Goal: Navigation & Orientation: Understand site structure

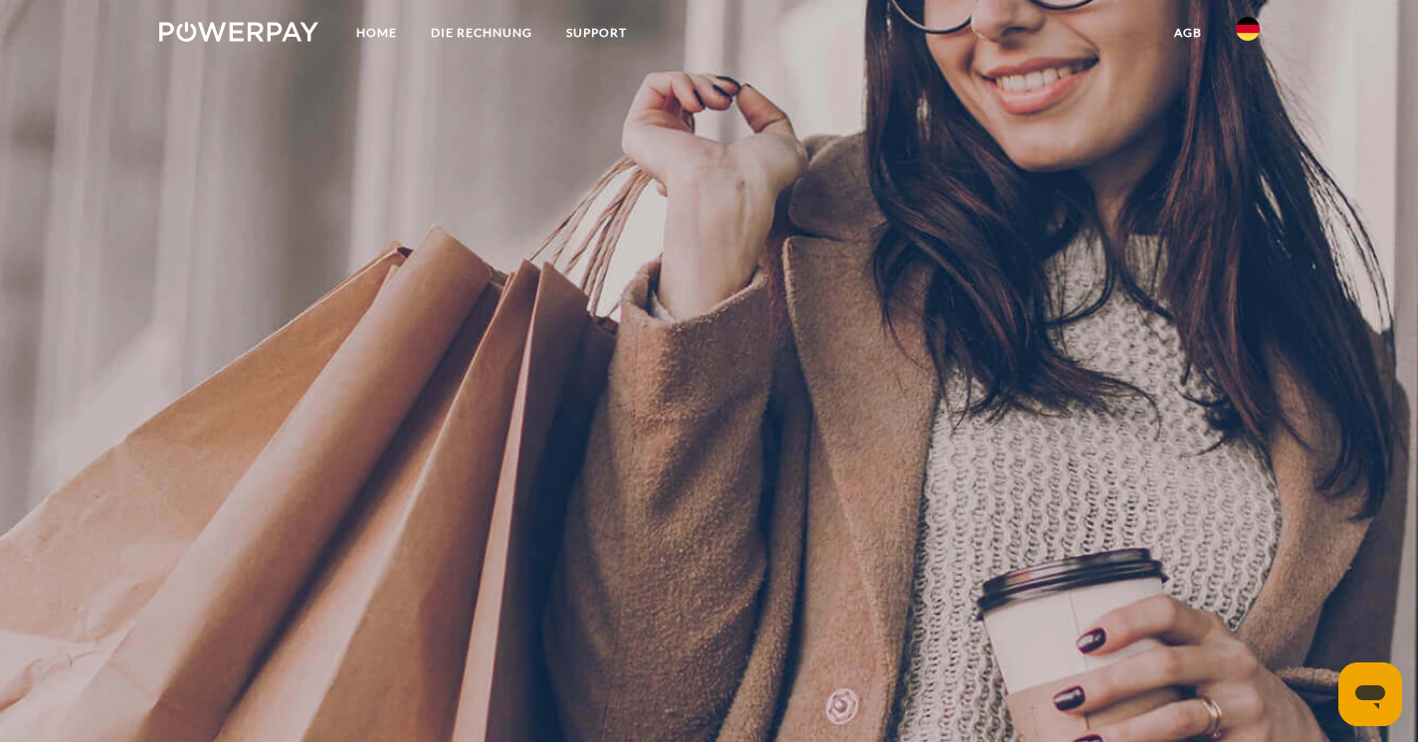
click at [1244, 34] on img at bounding box center [1248, 29] width 24 height 24
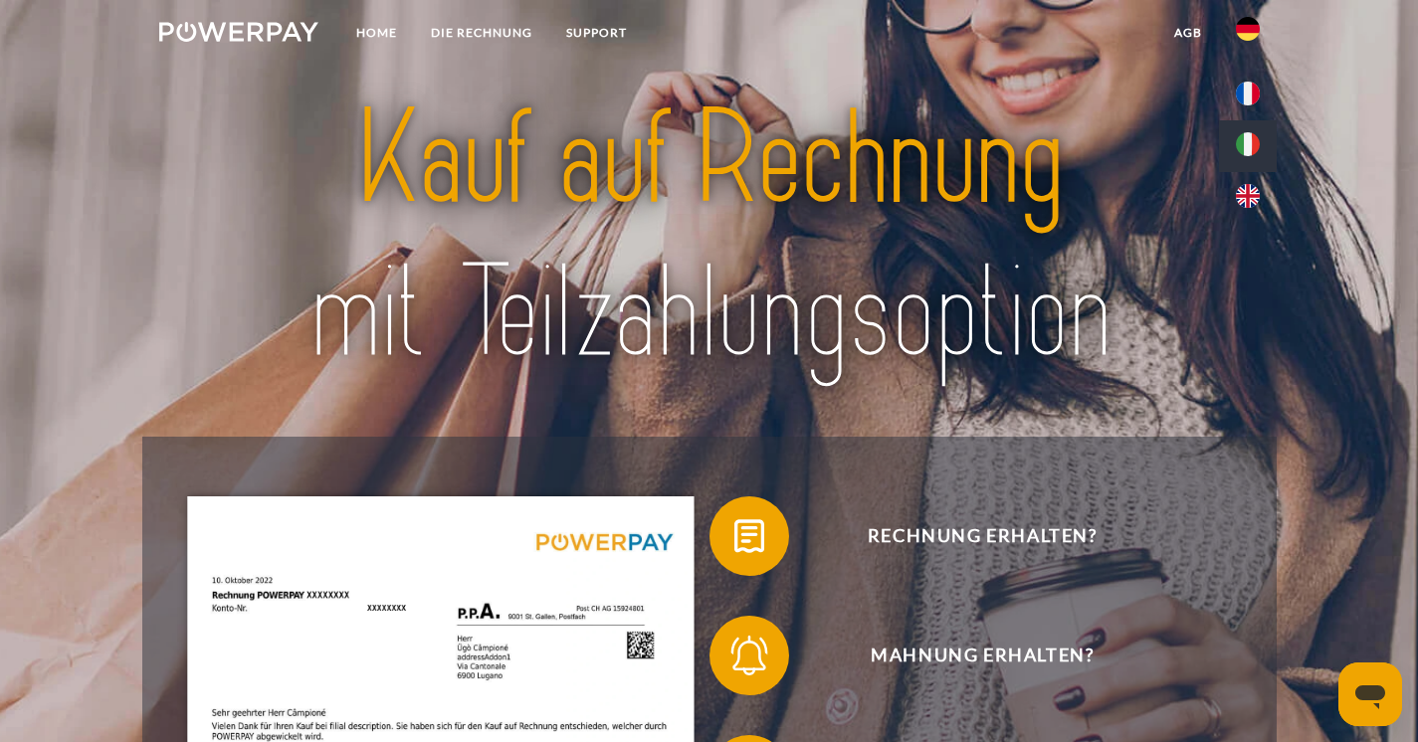
click at [1254, 140] on img at bounding box center [1248, 144] width 24 height 24
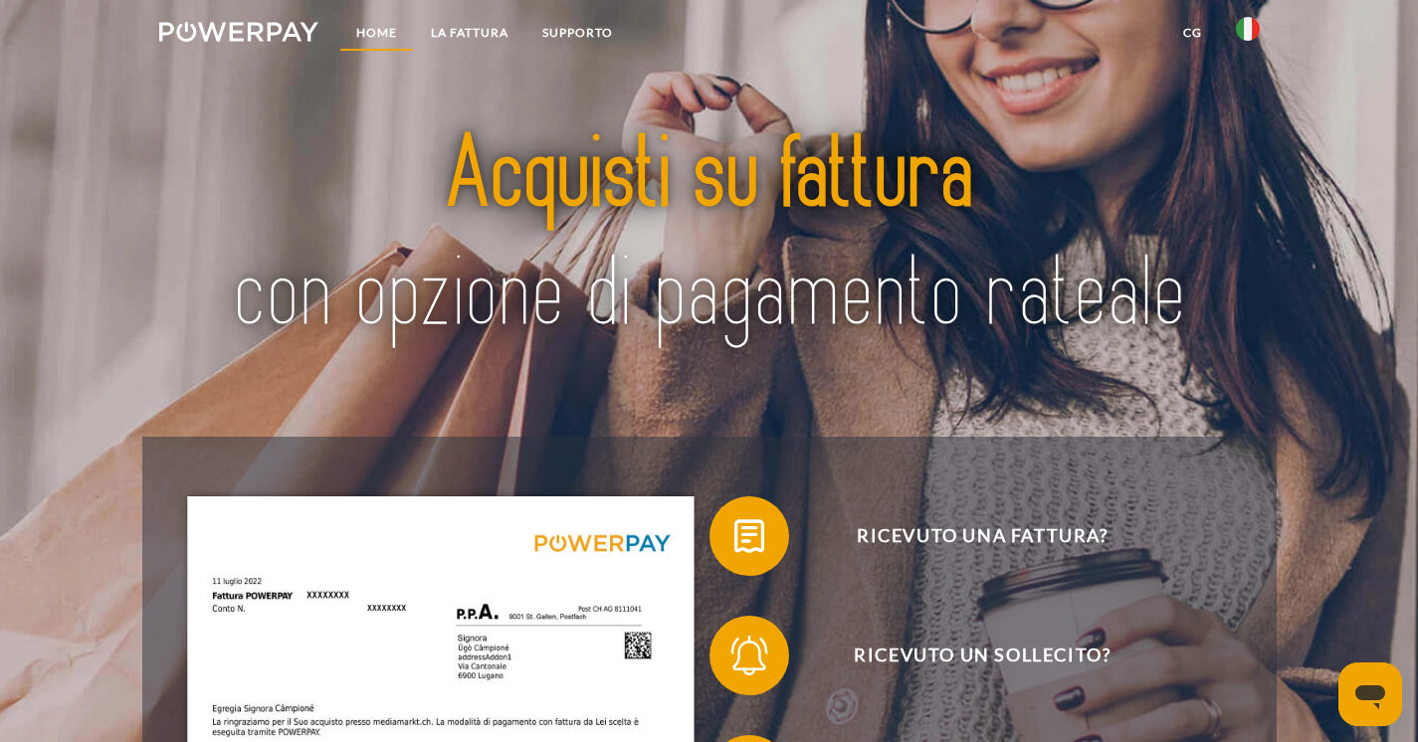
click at [390, 28] on link "Home" at bounding box center [376, 33] width 75 height 36
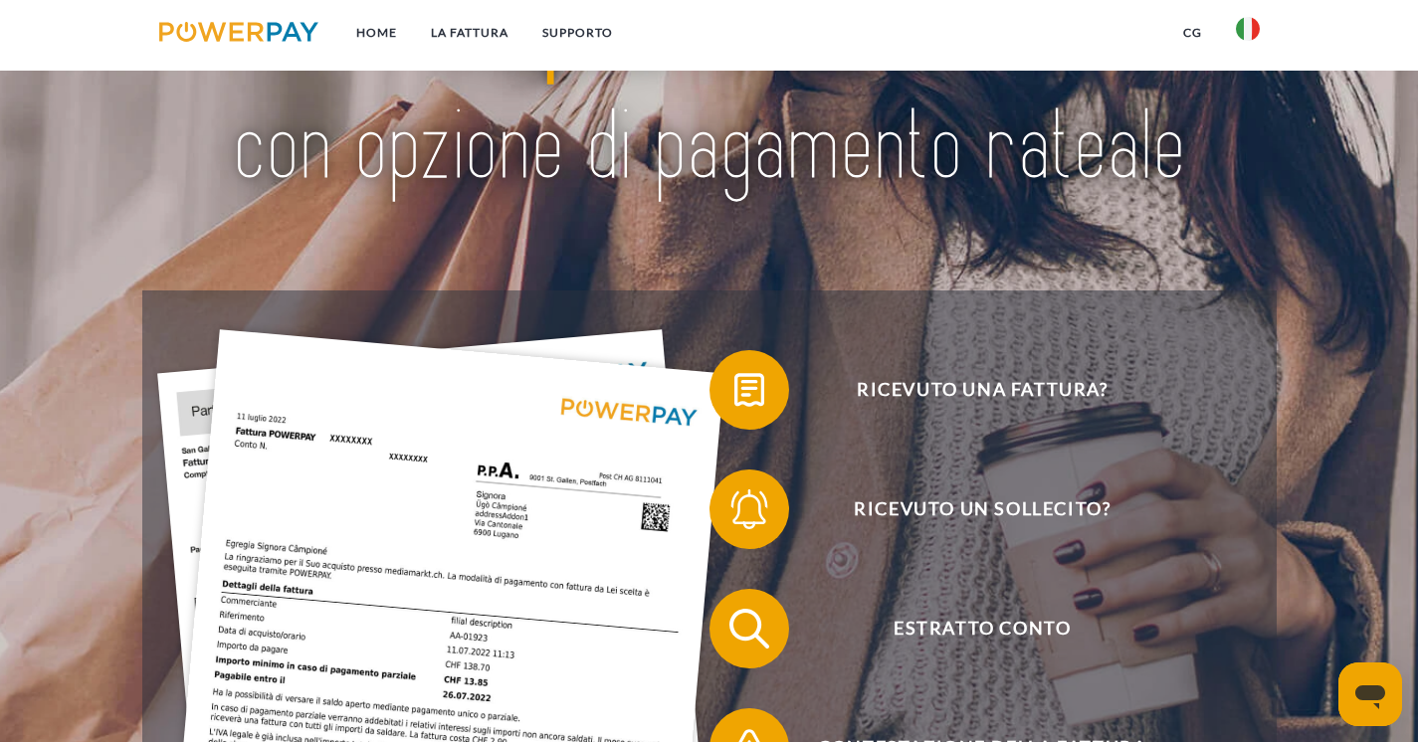
click at [251, 22] on img at bounding box center [239, 32] width 160 height 20
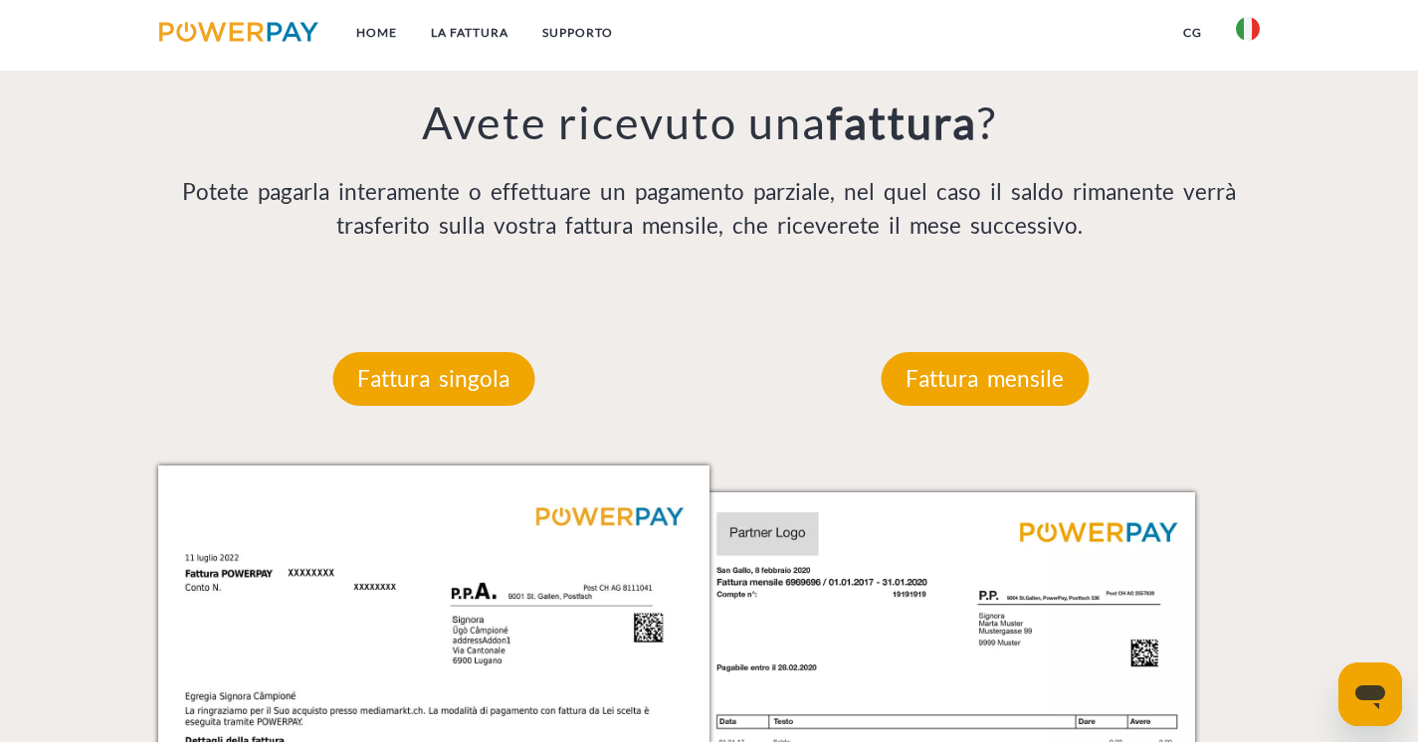
scroll to position [1151, 0]
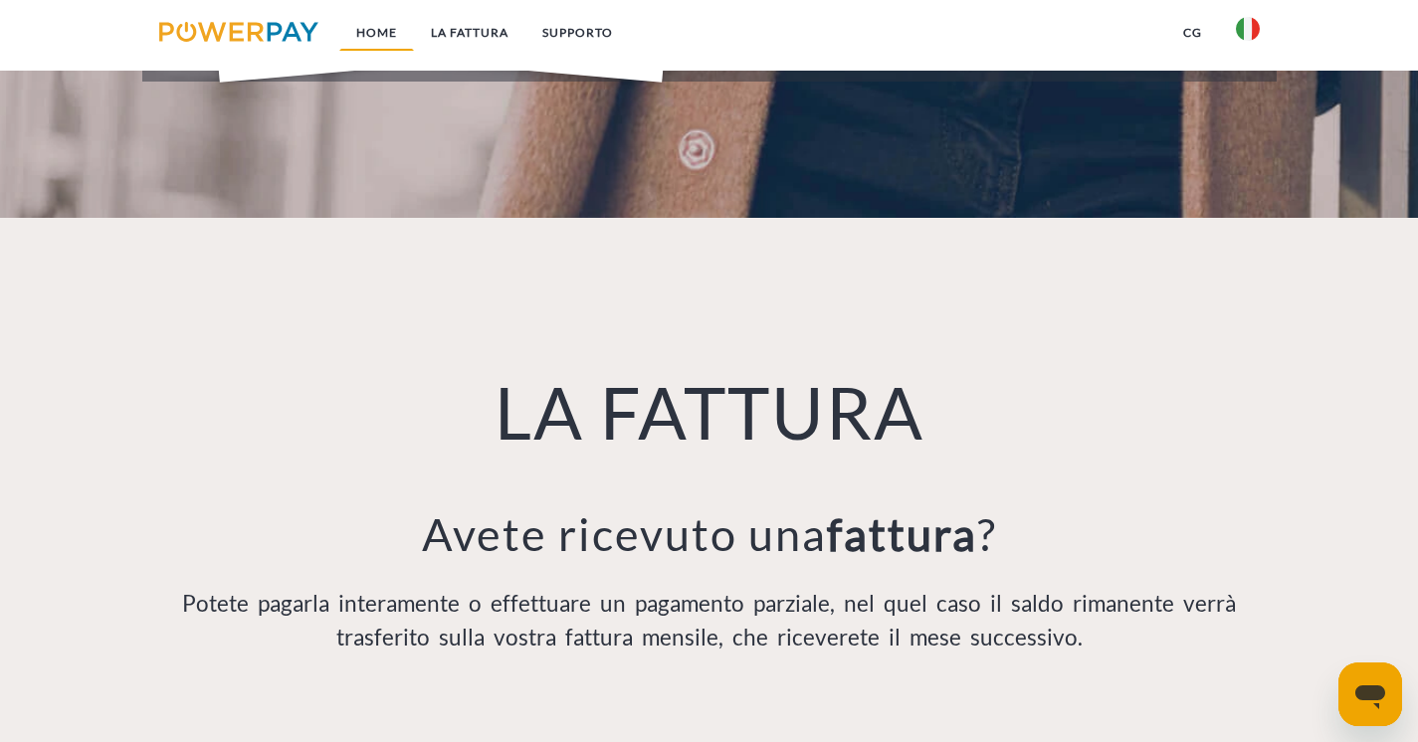
click at [370, 26] on link "Home" at bounding box center [376, 33] width 75 height 36
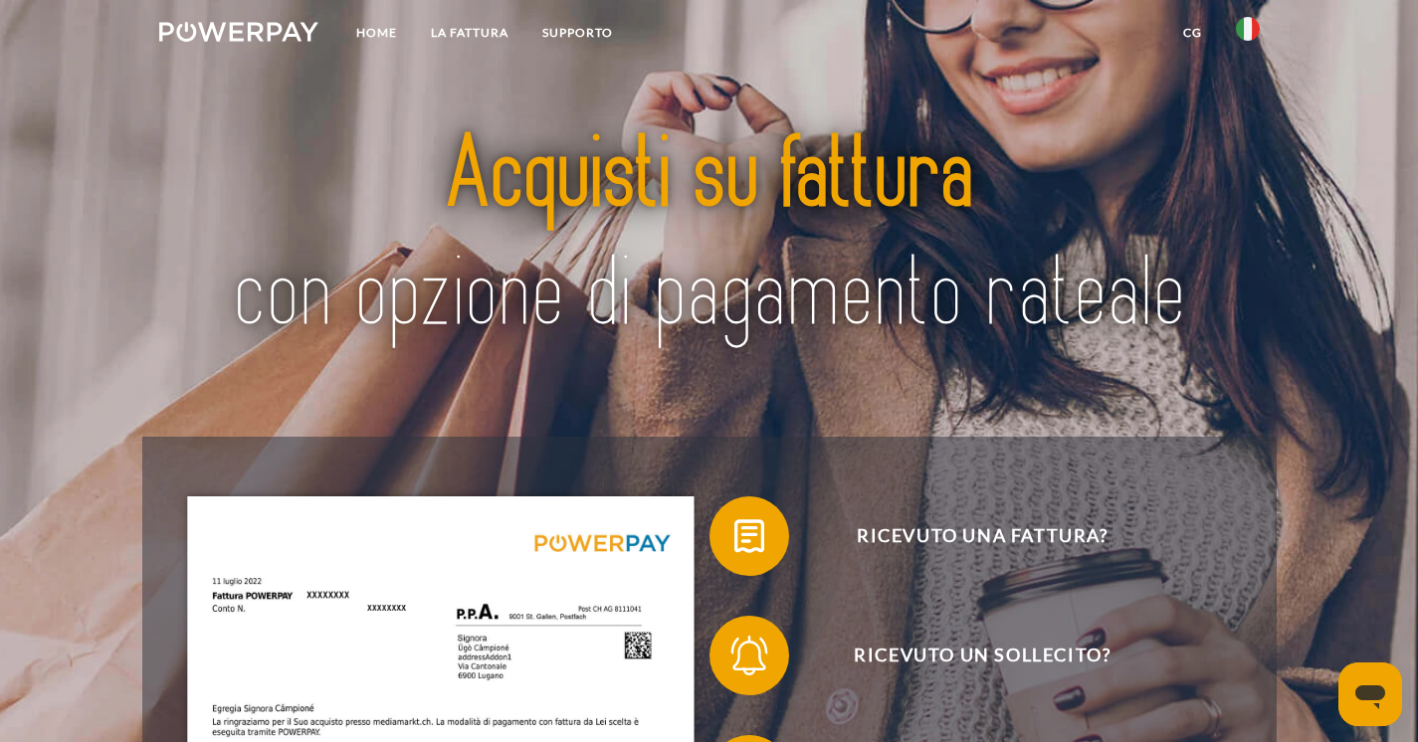
click at [1185, 29] on link "CG" at bounding box center [1192, 33] width 53 height 36
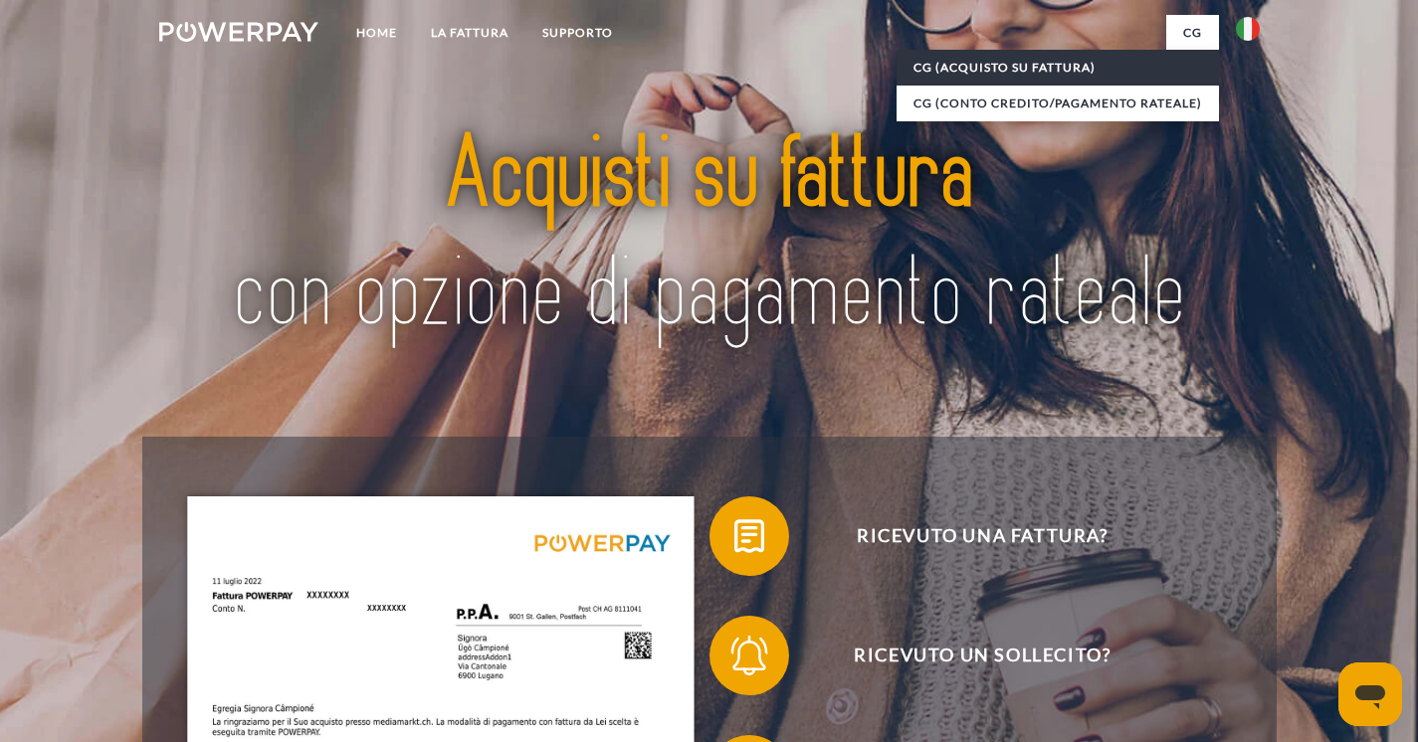
click at [999, 68] on link "CG (Acquisto su fattura)" at bounding box center [1057, 68] width 322 height 36
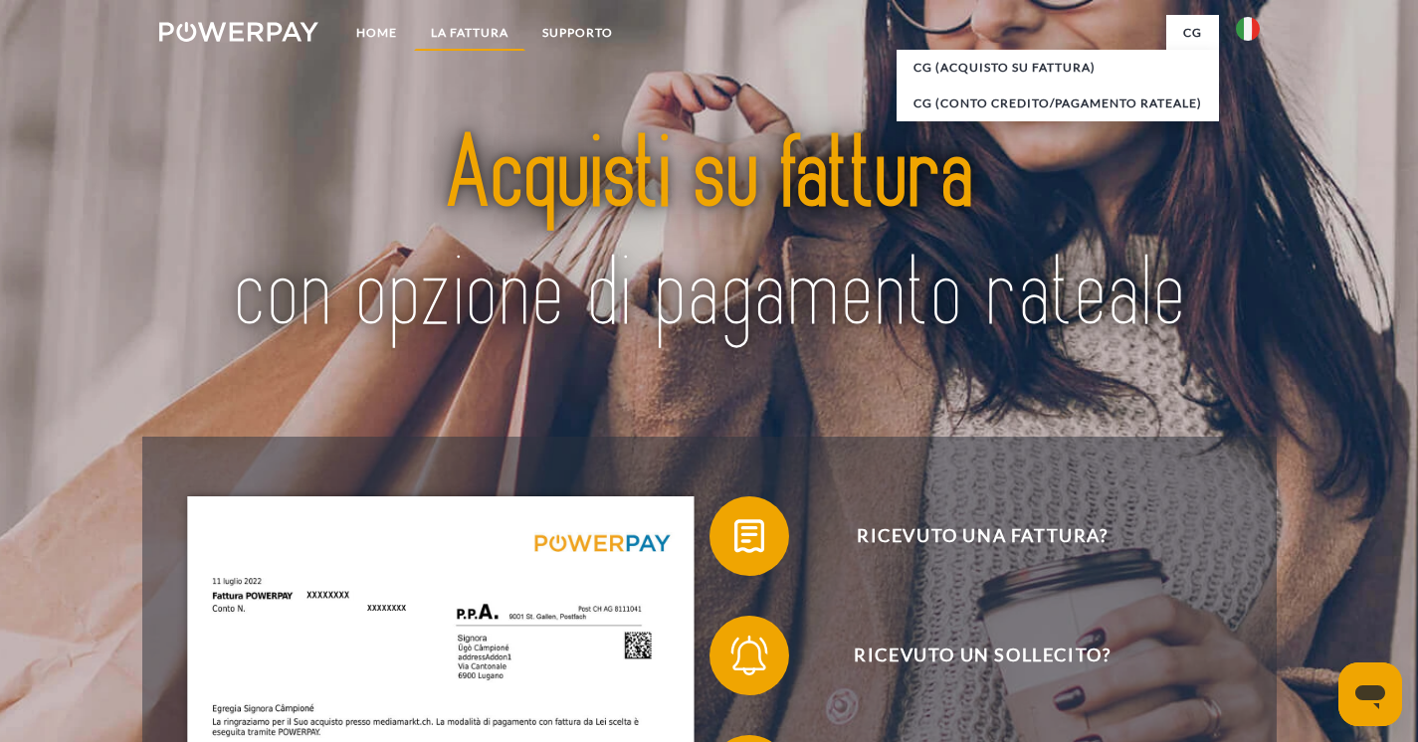
click at [460, 30] on link "LA FATTURA" at bounding box center [469, 33] width 111 height 36
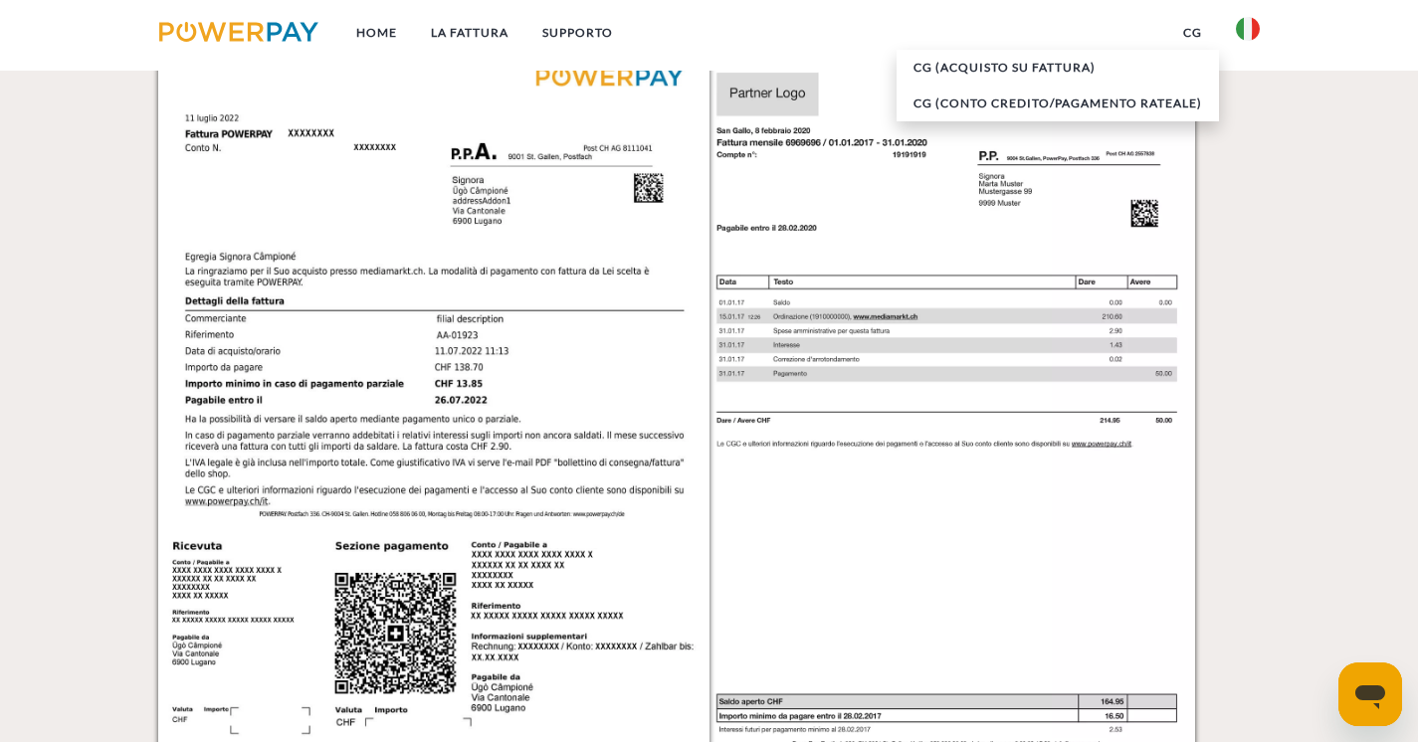
scroll to position [1642, 0]
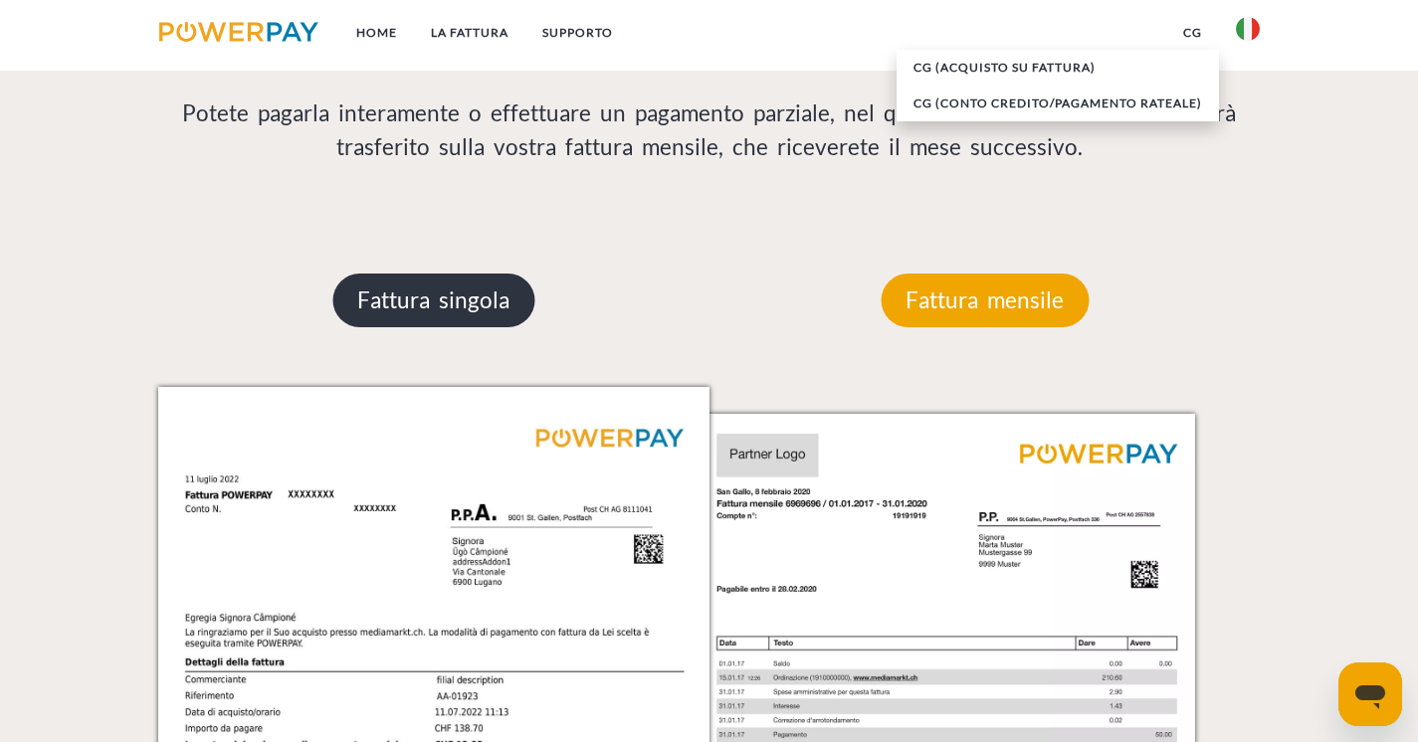
click at [461, 294] on p "Fattura singola" at bounding box center [433, 301] width 202 height 54
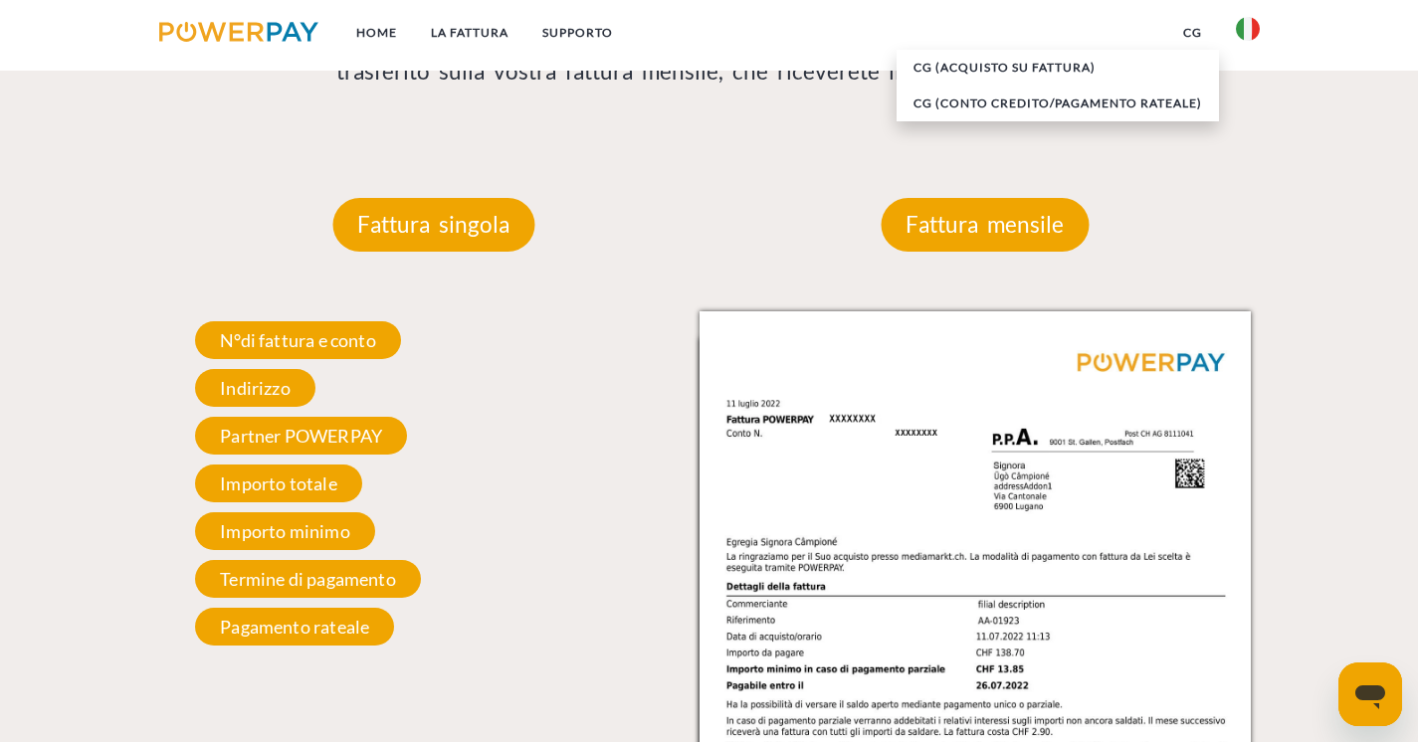
scroll to position [1749, 0]
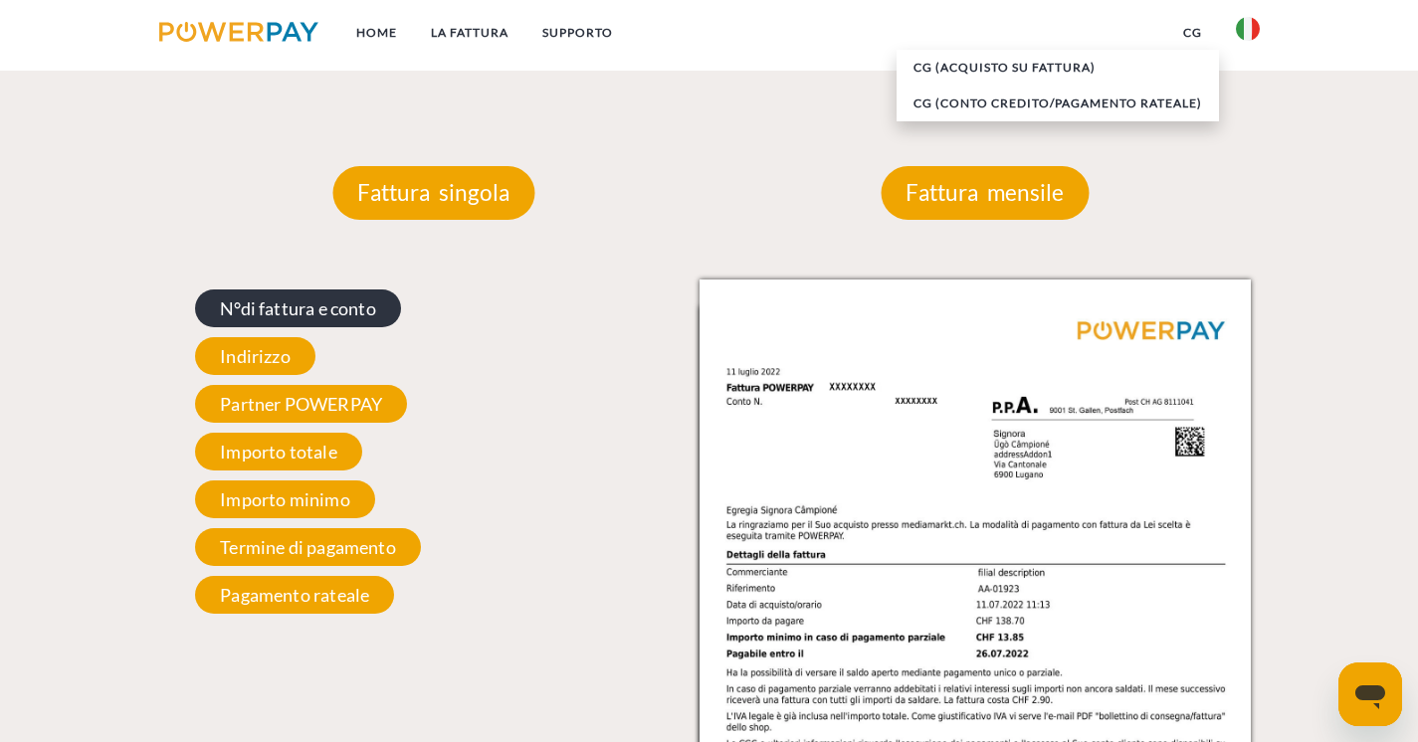
click at [334, 302] on span "N°di fattura e conto" at bounding box center [298, 309] width 206 height 38
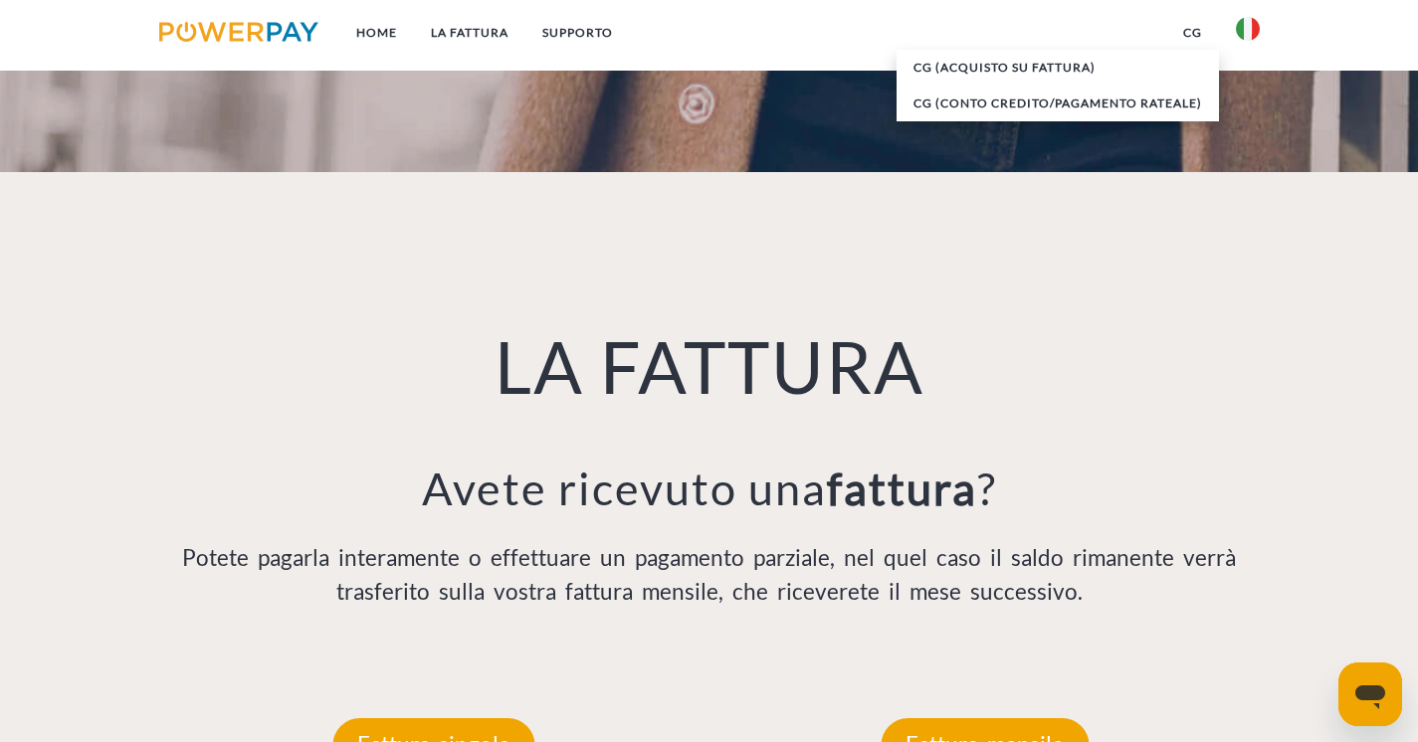
scroll to position [839, 0]
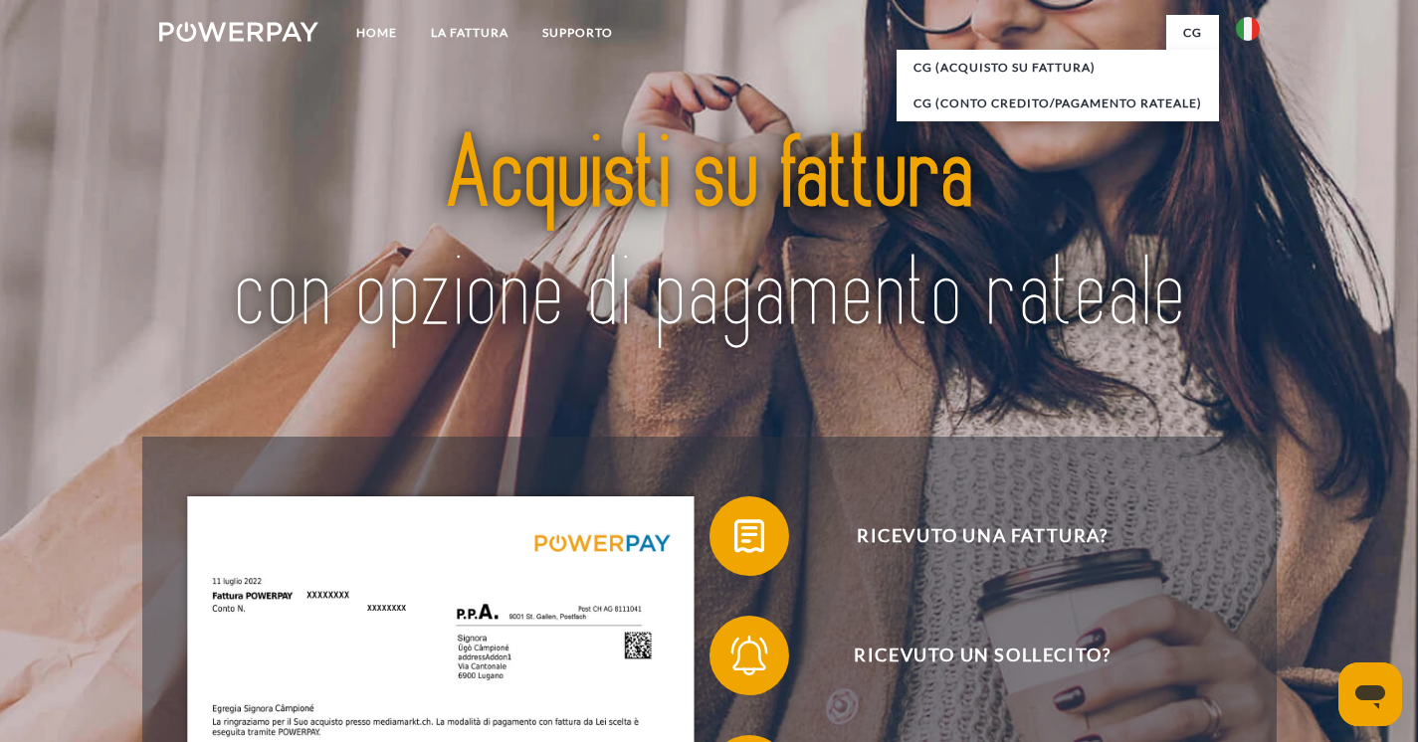
scroll to position [1151, 0]
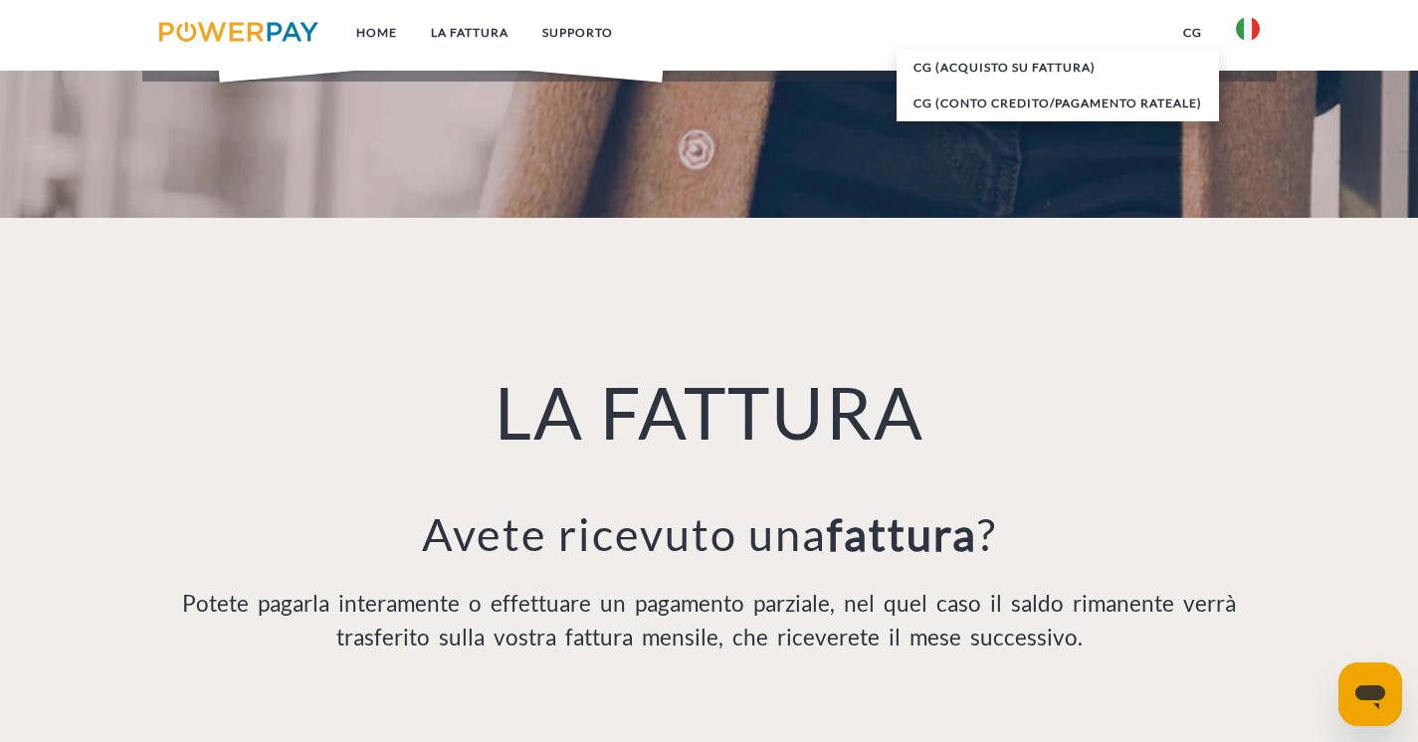
scroll to position [146, 0]
